Goal: Navigation & Orientation: Understand site structure

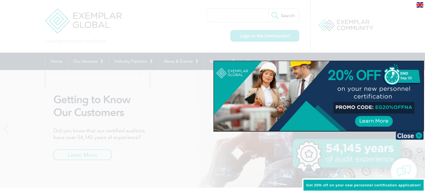
click at [325, 32] on div at bounding box center [212, 96] width 425 height 192
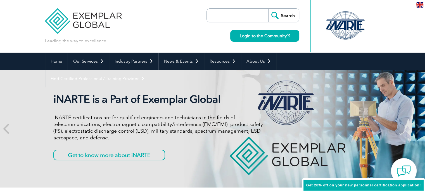
click at [374, 108] on div "iNARTE is a Part of Exemplar Global iNARTE certifications are for qualified eng…" at bounding box center [212, 128] width 335 height 117
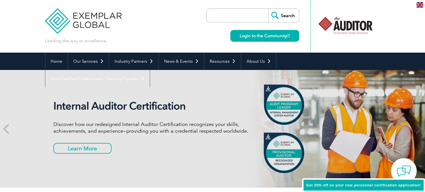
click at [399, 123] on div "Internal Auditor Certification Discover how our redesigned Internal Auditor Cer…" at bounding box center [212, 128] width 425 height 117
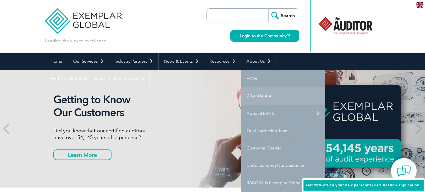
click at [264, 93] on link "Who We Are" at bounding box center [283, 95] width 84 height 17
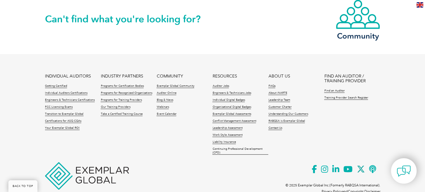
scroll to position [1045, 0]
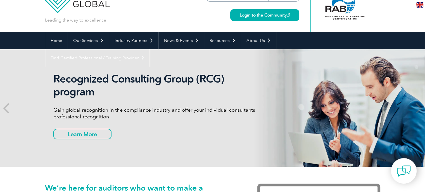
scroll to position [22, 0]
